Goal: Task Accomplishment & Management: Use online tool/utility

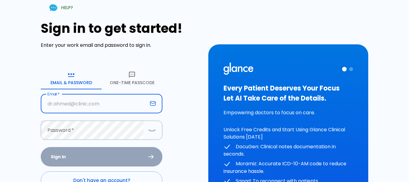
type input "[EMAIL_ADDRESS][DOMAIN_NAME]"
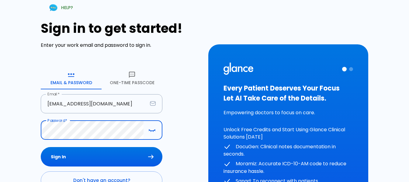
click at [41, 147] on button "Sign In" at bounding box center [102, 157] width 122 height 20
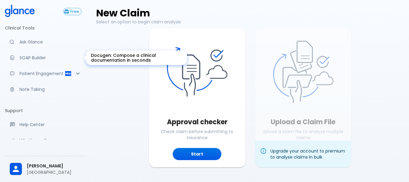
click at [53, 56] on p "SOAP Builder" at bounding box center [50, 58] width 62 height 6
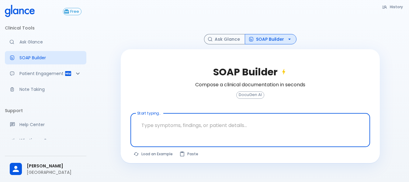
scroll to position [15, 0]
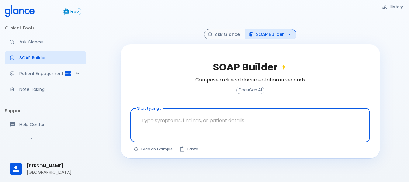
click at [287, 36] on icon "button" at bounding box center [290, 34] width 6 height 6
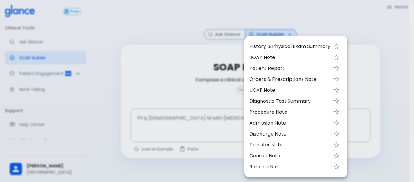
click at [276, 164] on span "Referral Note" at bounding box center [289, 166] width 81 height 7
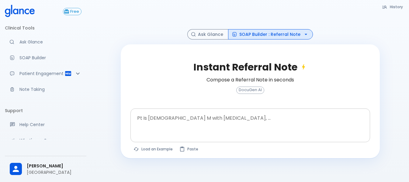
click at [249, 111] on div "x Pt is [DEMOGRAPHIC_DATA] M with [MEDICAL_DATA], ..." at bounding box center [251, 126] width 240 height 34
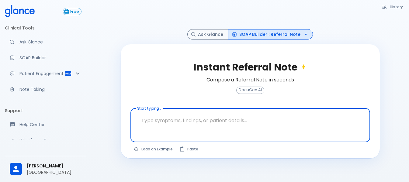
click at [213, 120] on textarea "Start typing..." at bounding box center [250, 120] width 231 height 19
paste textarea "[MEDICAL_DATA] radiating to buttock and thigh bilaterally more at left side , f…"
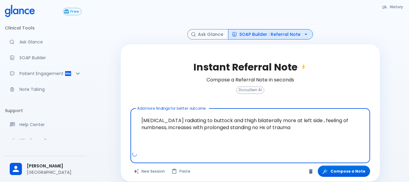
paste textarea "[MEDICAL_DATA] positive with pain on dorsiflexion both legs have reduced ROM"
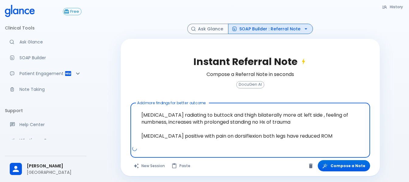
scroll to position [22, 0]
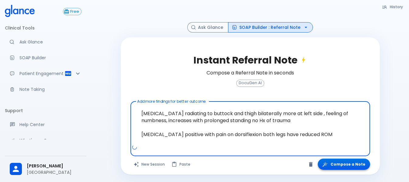
type textarea "[MEDICAL_DATA] radiating to buttock and thigh bilaterally more at left side , f…"
click at [350, 164] on button "Compose a Note" at bounding box center [344, 164] width 52 height 11
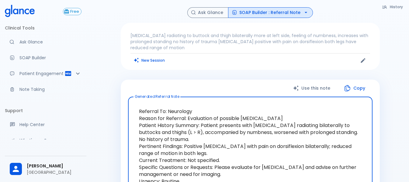
click at [294, 10] on button "SOAP Builder : Referral Note" at bounding box center [270, 12] width 85 height 11
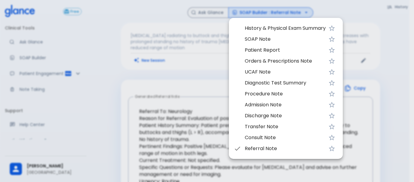
click at [179, 78] on div at bounding box center [207, 91] width 414 height 182
